Goal: Task Accomplishment & Management: Complete application form

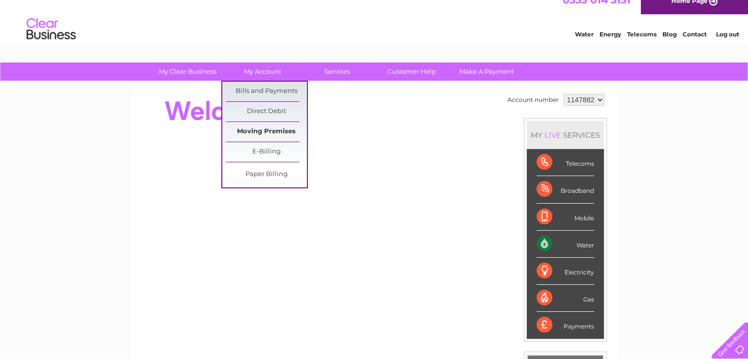
click at [266, 129] on link "Moving Premises" at bounding box center [266, 132] width 81 height 20
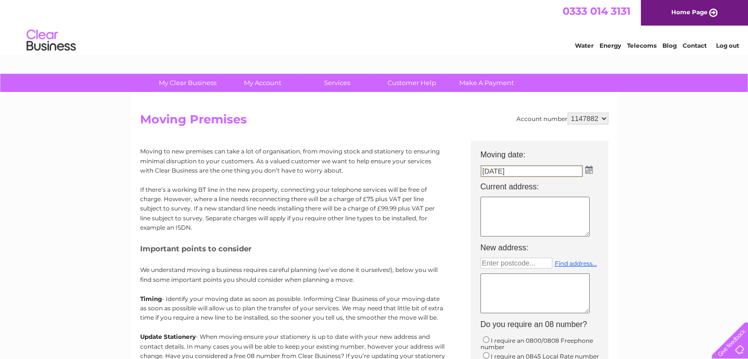
click at [529, 170] on input "[DATE]" at bounding box center [531, 171] width 102 height 12
click at [589, 170] on img at bounding box center [587, 169] width 7 height 8
